Goal: Information Seeking & Learning: Compare options

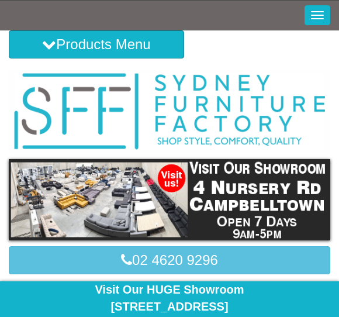
click at [59, 50] on button "Products Menu" at bounding box center [96, 44] width 175 height 28
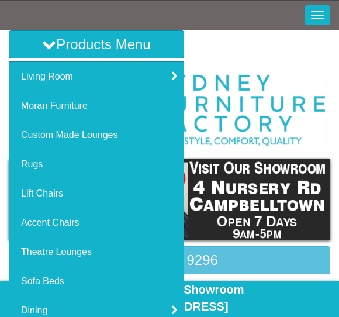
click at [29, 198] on link "Lift Chairs" at bounding box center [96, 193] width 174 height 29
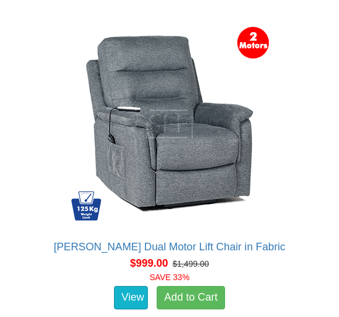
scroll to position [1183, 0]
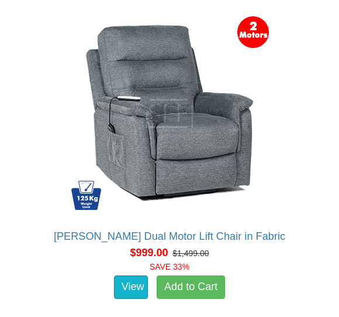
click at [133, 275] on link "View" at bounding box center [131, 286] width 34 height 23
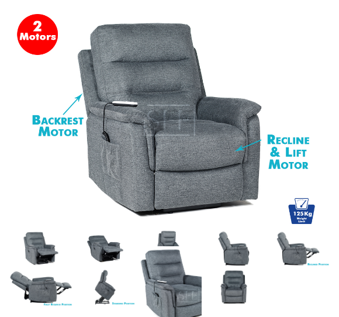
scroll to position [374, 0]
click at [39, 238] on img at bounding box center [41, 248] width 64 height 39
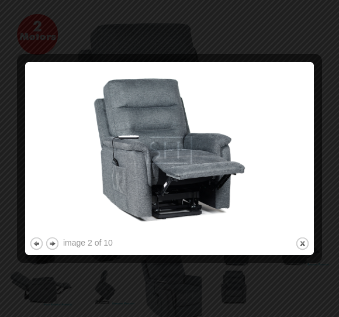
click at [59, 245] on button "next" at bounding box center [52, 243] width 15 height 15
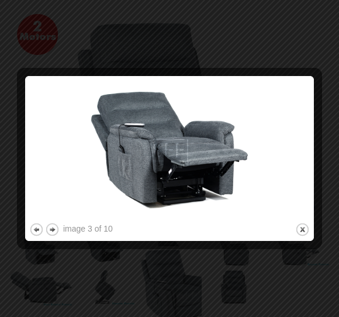
click at [68, 236] on div "image 3 of 10 previous next close" at bounding box center [169, 158] width 281 height 157
click at [58, 226] on button "next" at bounding box center [52, 229] width 15 height 15
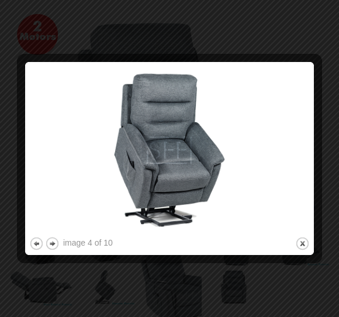
click at [57, 239] on button "next" at bounding box center [52, 243] width 15 height 15
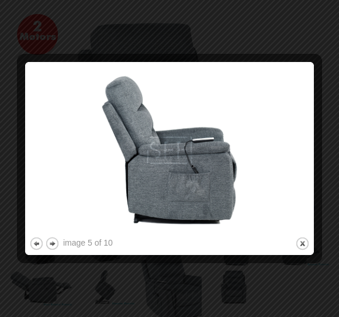
click at [59, 241] on button "next" at bounding box center [52, 243] width 15 height 15
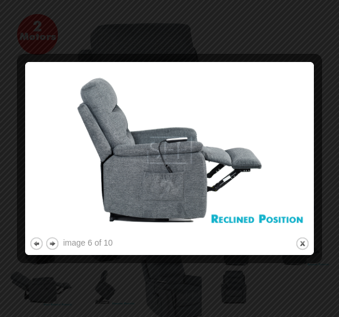
click at [57, 240] on button "next" at bounding box center [52, 243] width 15 height 15
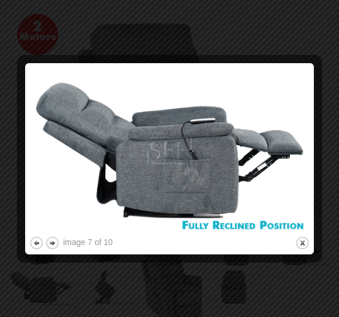
click at [58, 243] on button "next" at bounding box center [52, 243] width 15 height 15
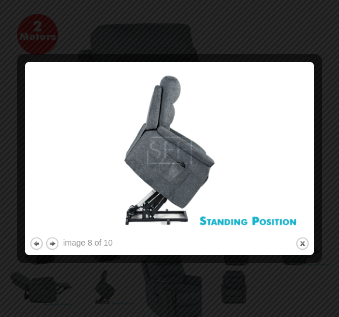
click at [59, 241] on button "next" at bounding box center [52, 243] width 15 height 15
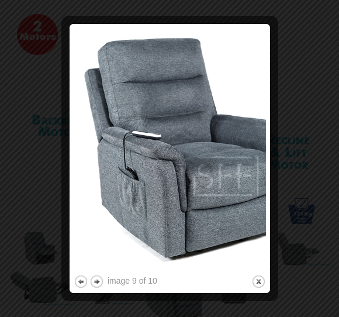
click at [103, 272] on img at bounding box center [170, 150] width 192 height 244
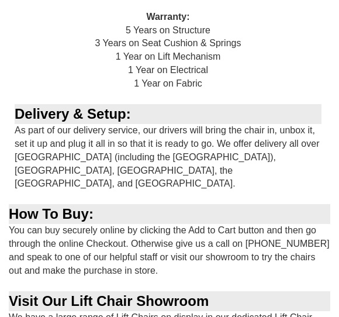
scroll to position [2077, 0]
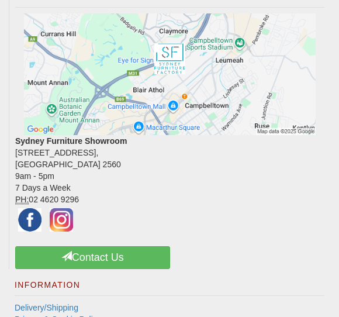
scroll to position [2650, 0]
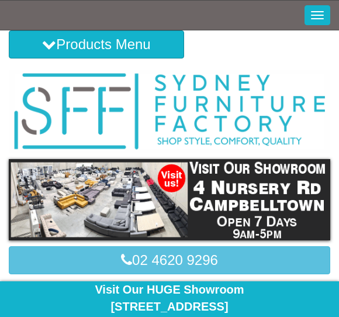
click at [49, 54] on button "Products Menu" at bounding box center [96, 44] width 175 height 28
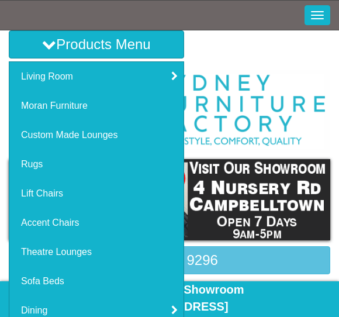
click at [32, 191] on link "Lift Chairs" at bounding box center [96, 193] width 174 height 29
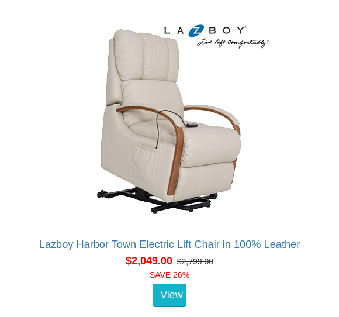
scroll to position [3905, 0]
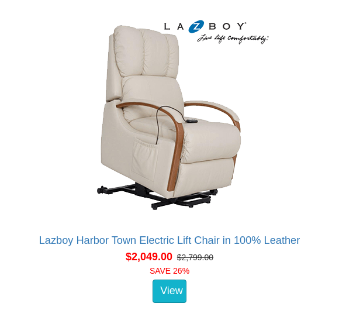
click at [132, 276] on div "View" at bounding box center [169, 290] width 326 height 29
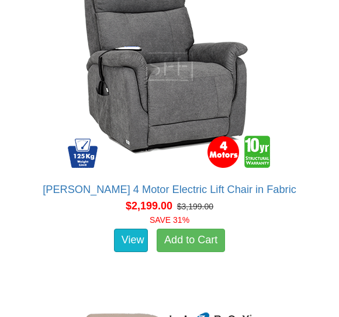
scroll to position [4602, 0]
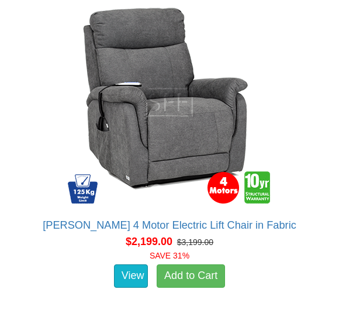
click at [131, 264] on link "View" at bounding box center [131, 275] width 34 height 23
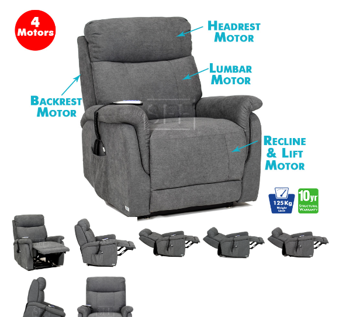
scroll to position [380, 0]
click at [42, 238] on img at bounding box center [41, 242] width 64 height 63
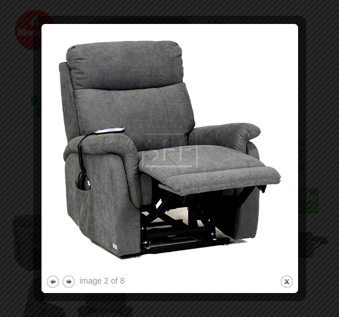
click at [75, 282] on button "next" at bounding box center [68, 281] width 15 height 15
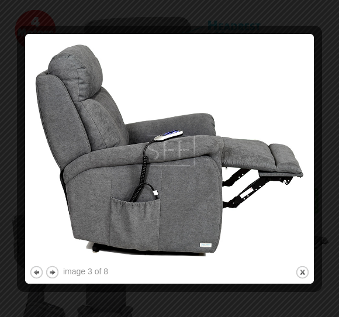
click at [57, 275] on button "next" at bounding box center [52, 272] width 15 height 15
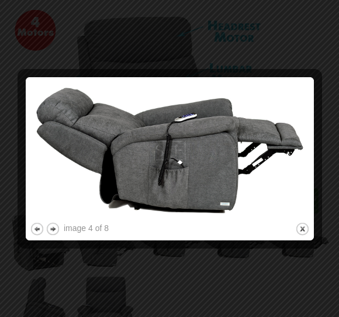
click at [57, 234] on button "next" at bounding box center [53, 229] width 15 height 15
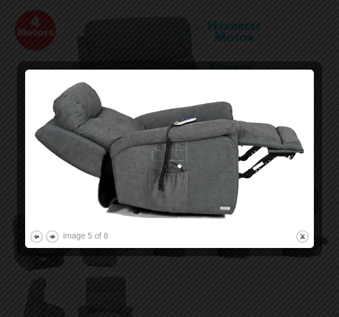
click at [59, 234] on button "next" at bounding box center [52, 236] width 15 height 15
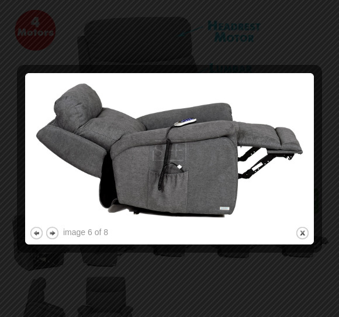
click at [58, 234] on button "next" at bounding box center [52, 233] width 15 height 15
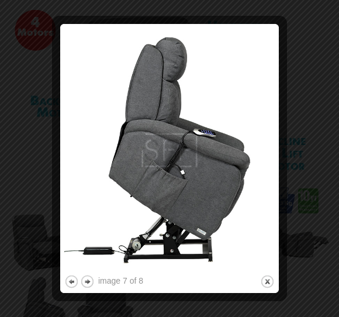
click at [93, 288] on button "next" at bounding box center [87, 281] width 15 height 15
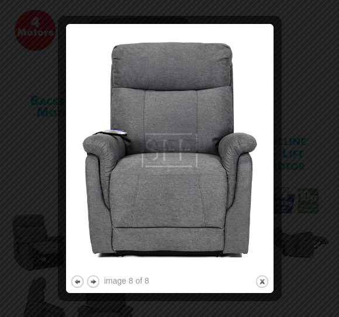
click at [99, 278] on button "next" at bounding box center [93, 281] width 15 height 15
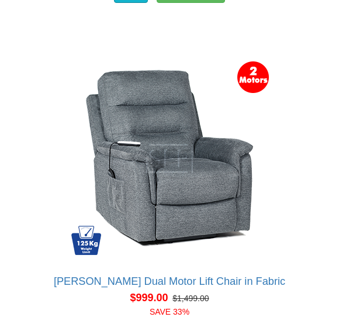
scroll to position [1137, 0]
